Goal: Task Accomplishment & Management: Use online tool/utility

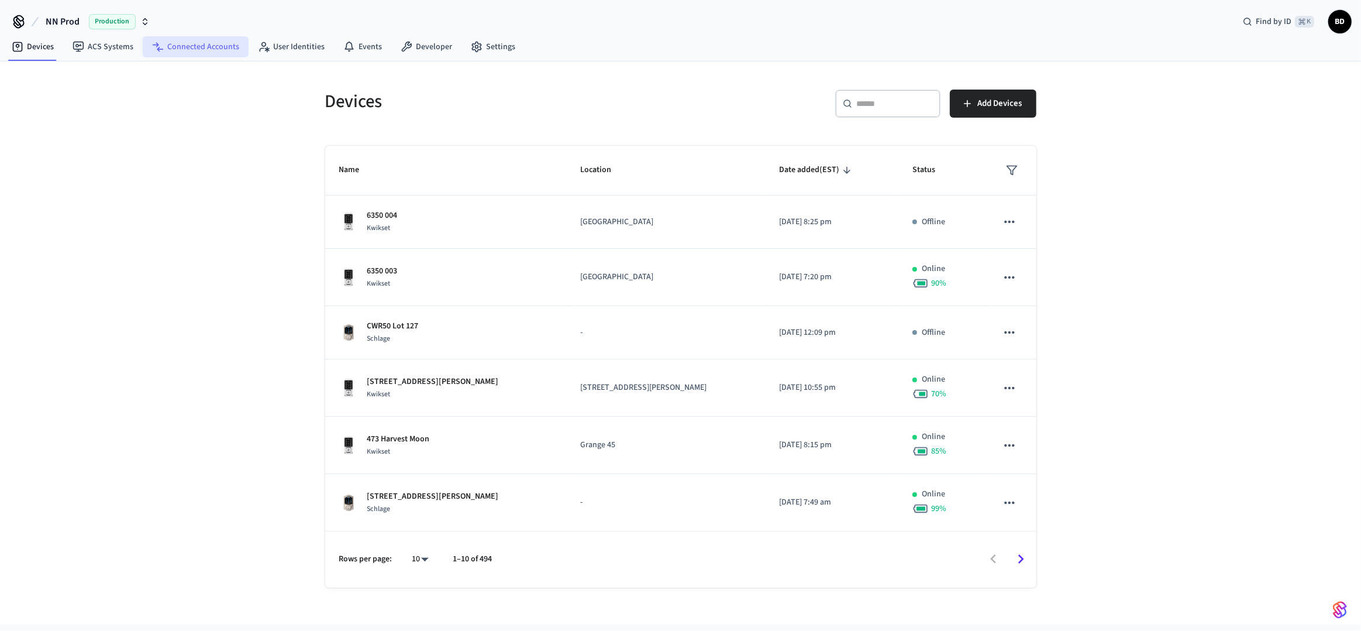
click at [218, 49] on link "Connected Accounts" at bounding box center [196, 46] width 106 height 21
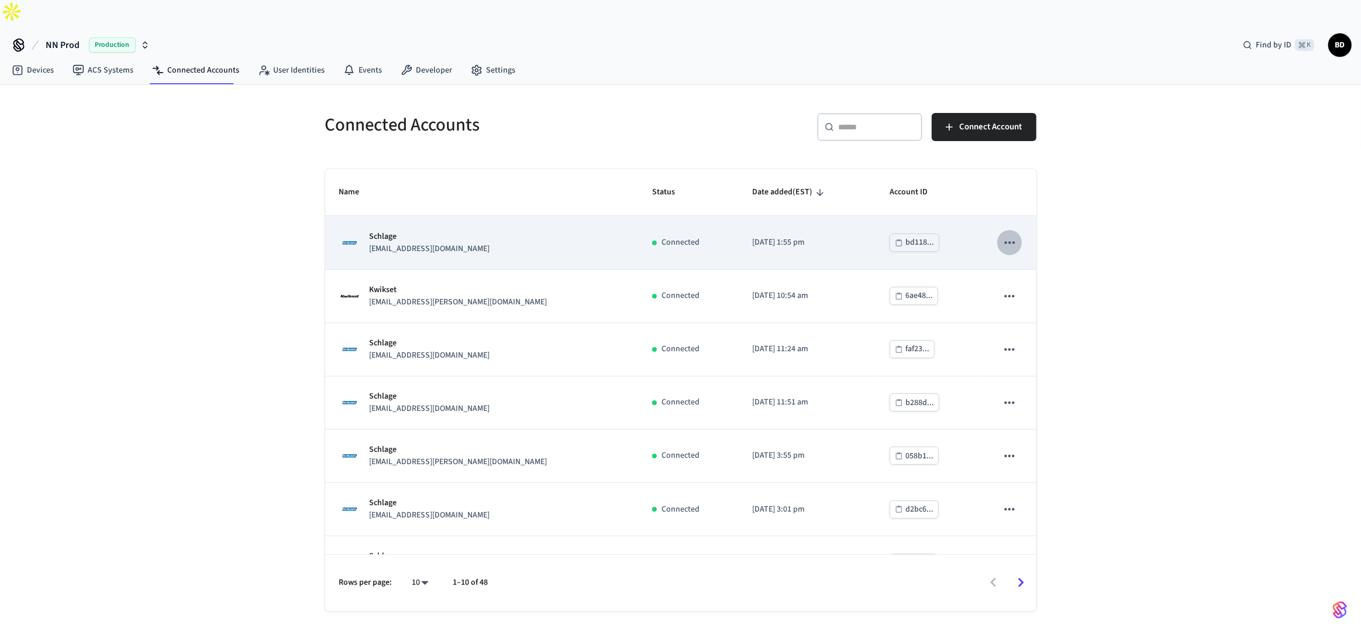
click at [1002, 235] on icon "sticky table" at bounding box center [1009, 242] width 15 height 15
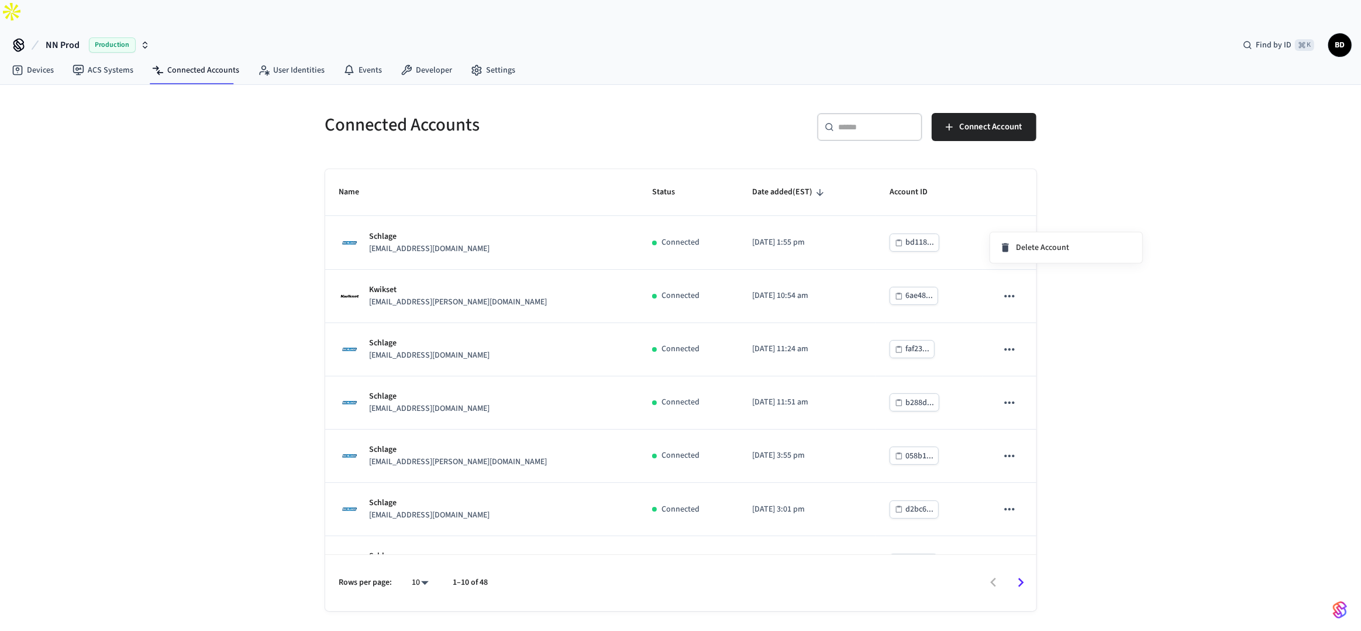
click at [952, 224] on div at bounding box center [680, 315] width 1361 height 631
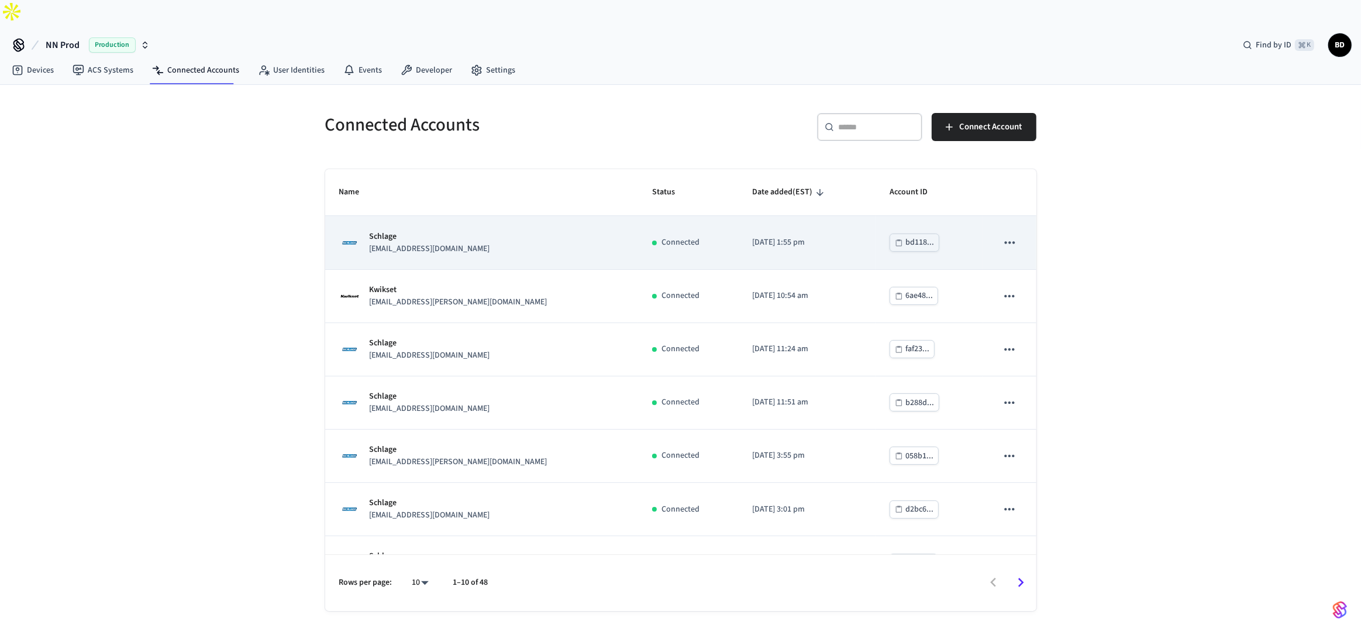
click at [808, 236] on p "[DATE] 1:55 pm" at bounding box center [806, 242] width 109 height 12
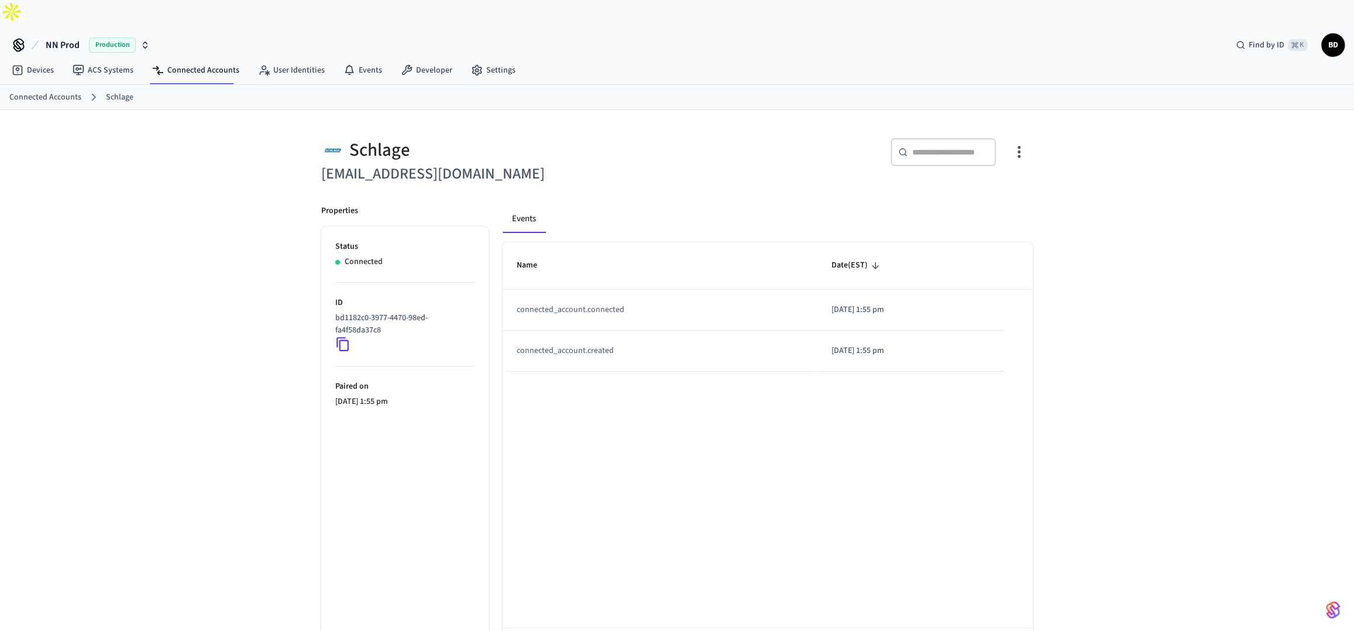
click at [1018, 146] on icon "button" at bounding box center [1018, 152] width 3 height 12
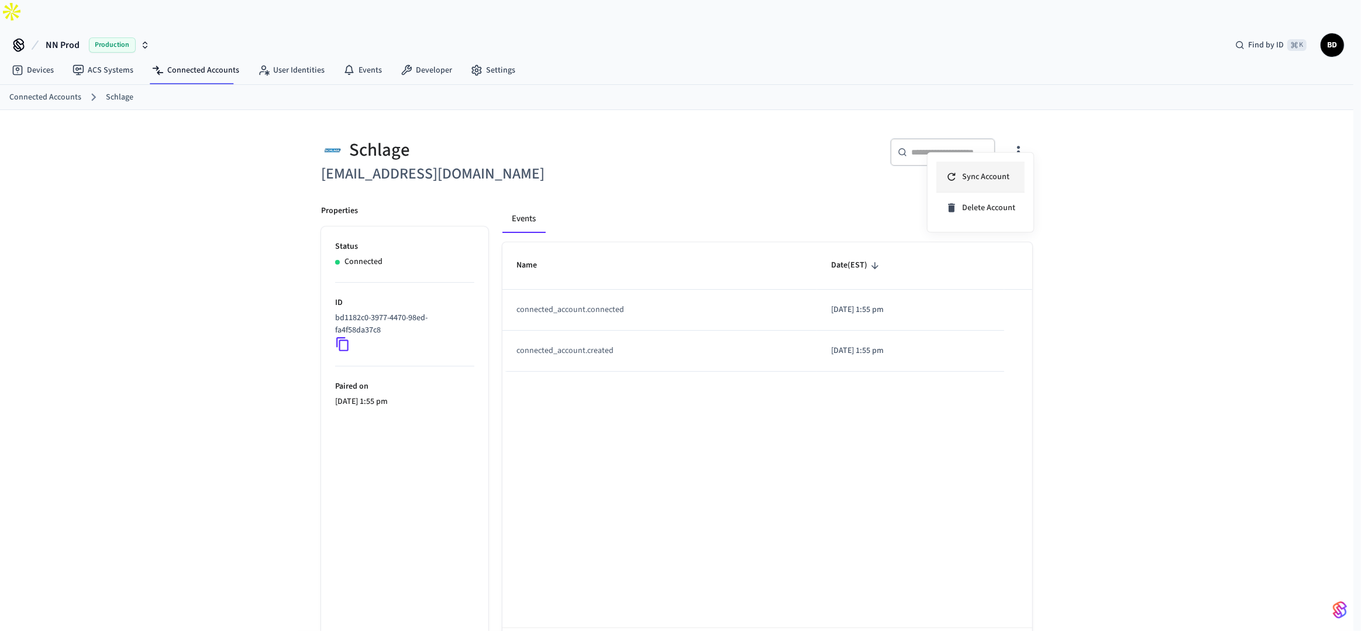
click at [994, 176] on span "Sync Account" at bounding box center [985, 177] width 47 height 12
click at [816, 177] on div at bounding box center [680, 315] width 1361 height 631
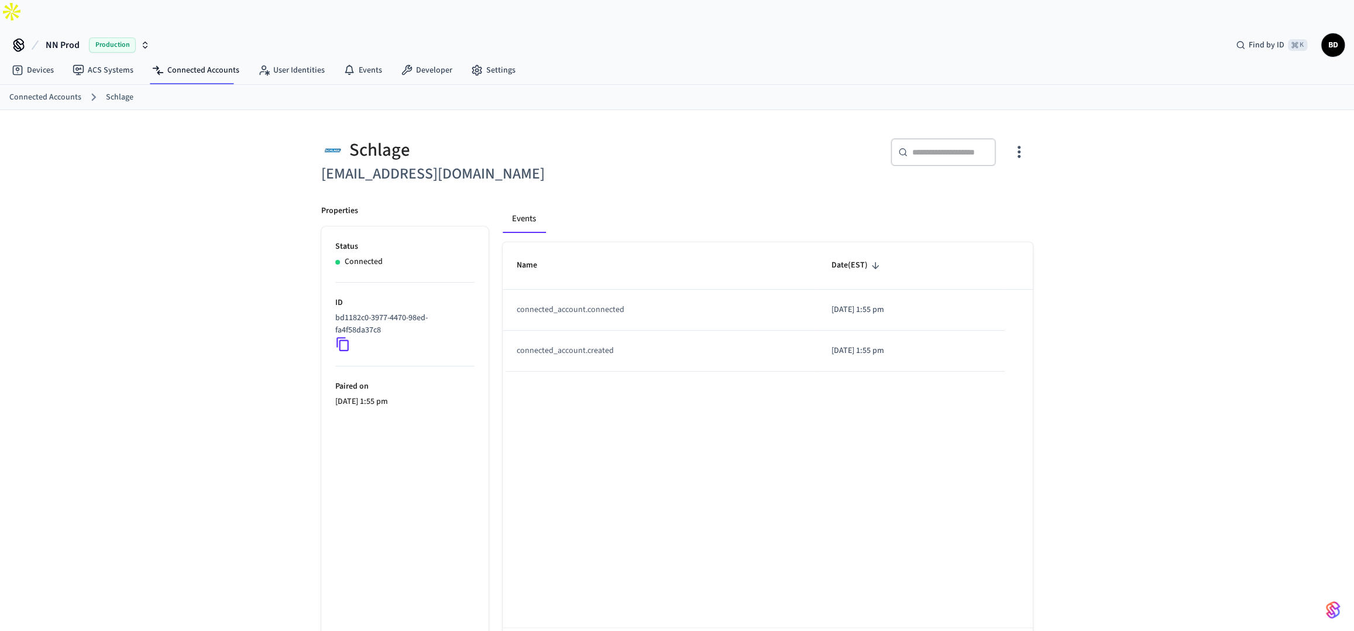
click at [1011, 143] on icon "button" at bounding box center [1019, 152] width 18 height 18
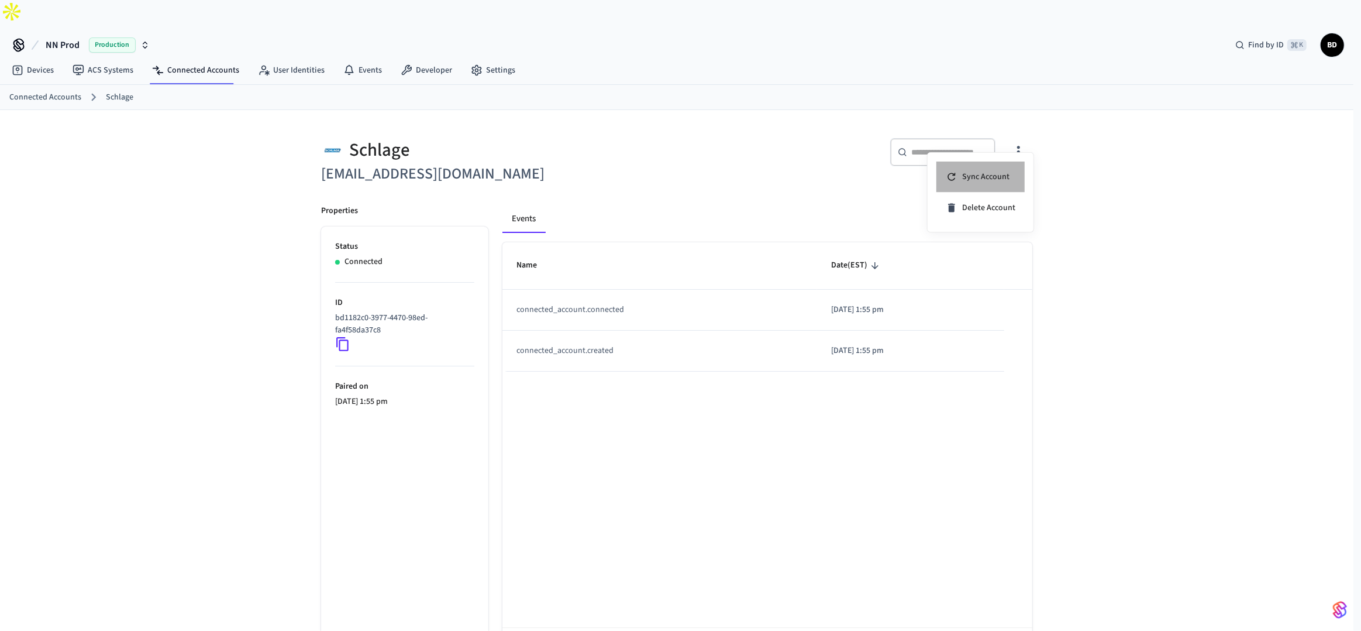
click at [1007, 166] on li "Sync Account" at bounding box center [981, 176] width 88 height 31
click at [794, 169] on div at bounding box center [680, 315] width 1361 height 631
